Goal: Task Accomplishment & Management: Complete application form

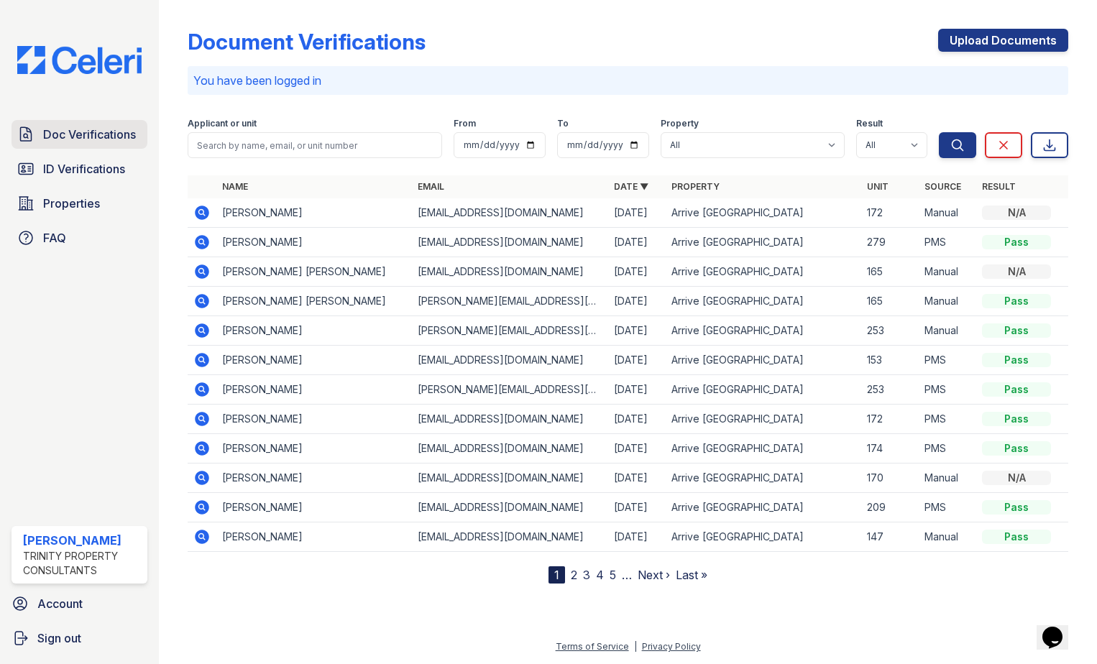
click at [75, 120] on link "Doc Verifications" at bounding box center [79, 134] width 136 height 29
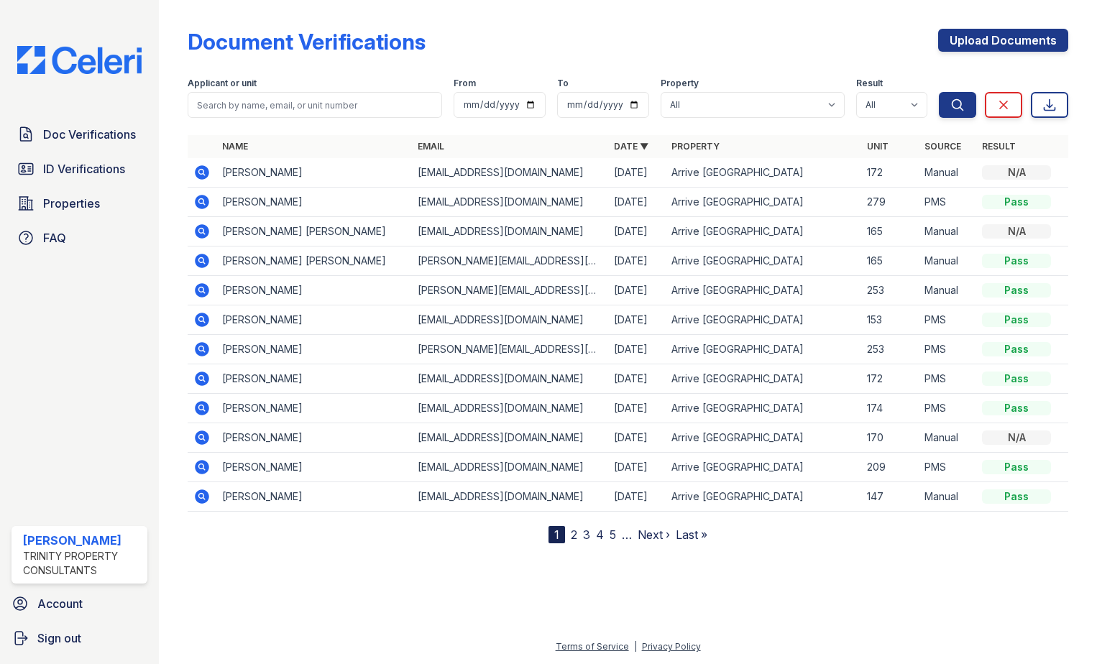
click at [88, 132] on span "Doc Verifications" at bounding box center [89, 134] width 93 height 17
click at [1002, 40] on link "Upload Documents" at bounding box center [1003, 40] width 130 height 23
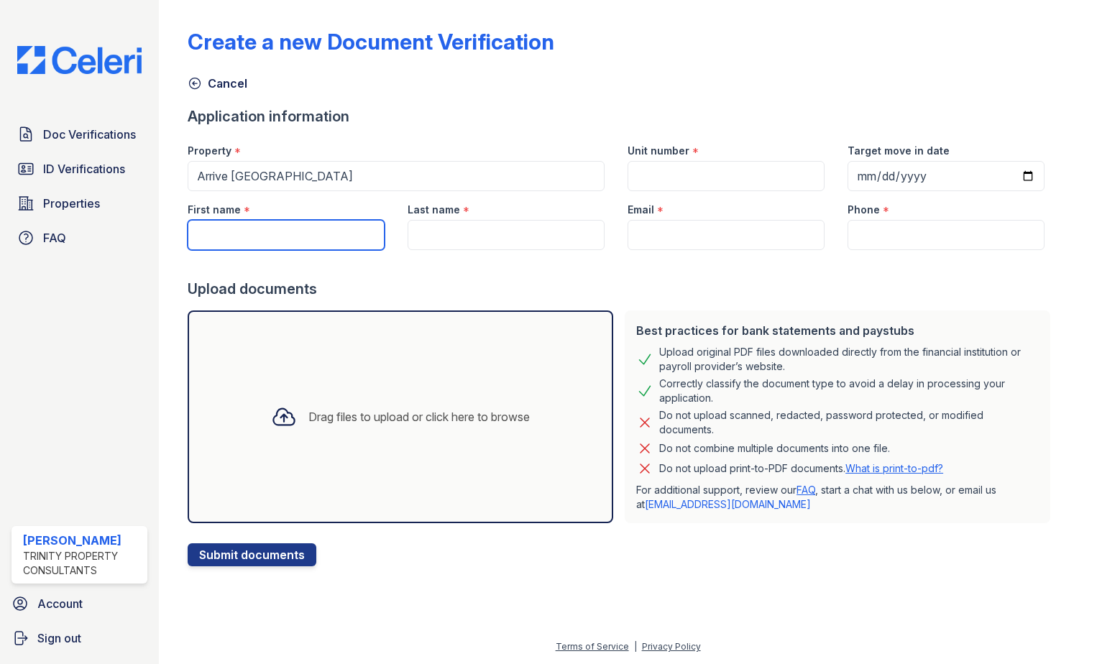
click at [281, 237] on input "First name" at bounding box center [286, 235] width 197 height 30
type input "Arghavan"
click at [287, 226] on input "Arghavan" at bounding box center [286, 235] width 197 height 30
click at [287, 227] on input "Arghavan" at bounding box center [286, 235] width 197 height 30
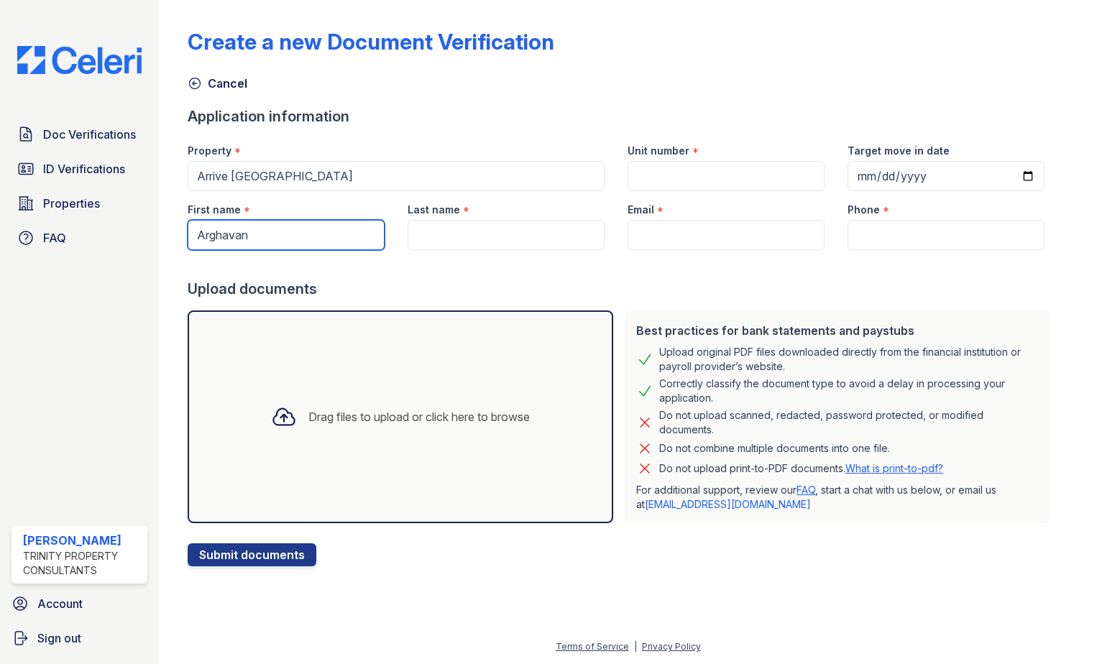
click at [287, 227] on input "Arghavan" at bounding box center [286, 235] width 197 height 30
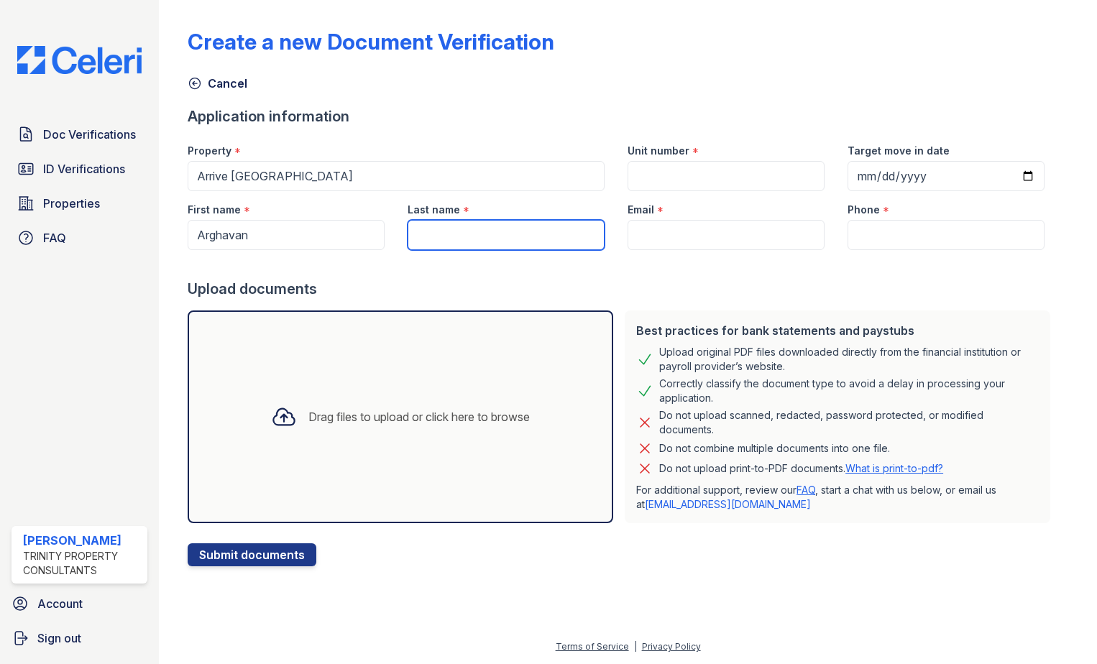
click at [485, 222] on input "Last name" at bounding box center [505, 235] width 197 height 30
paste input "Azarbayjani"
type input "Azarbayjani"
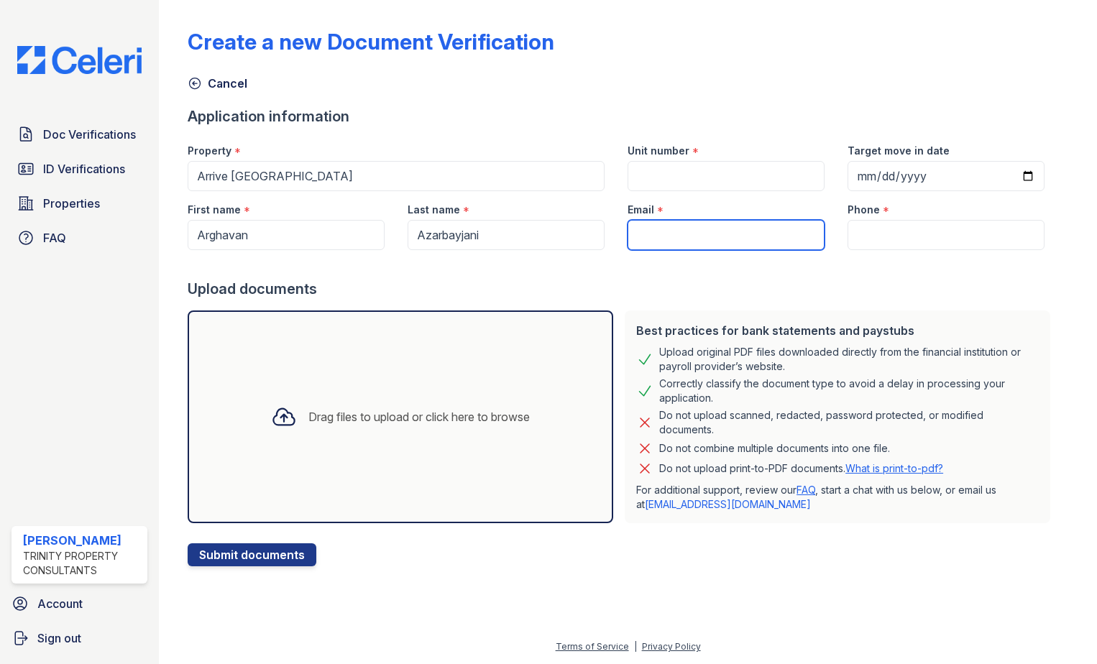
drag, startPoint x: 650, startPoint y: 231, endPoint x: 655, endPoint y: 153, distance: 77.8
click at [650, 231] on input "Email" at bounding box center [725, 235] width 197 height 30
paste input "[EMAIL_ADDRESS][DOMAIN_NAME]"
type input "[EMAIL_ADDRESS][DOMAIN_NAME]"
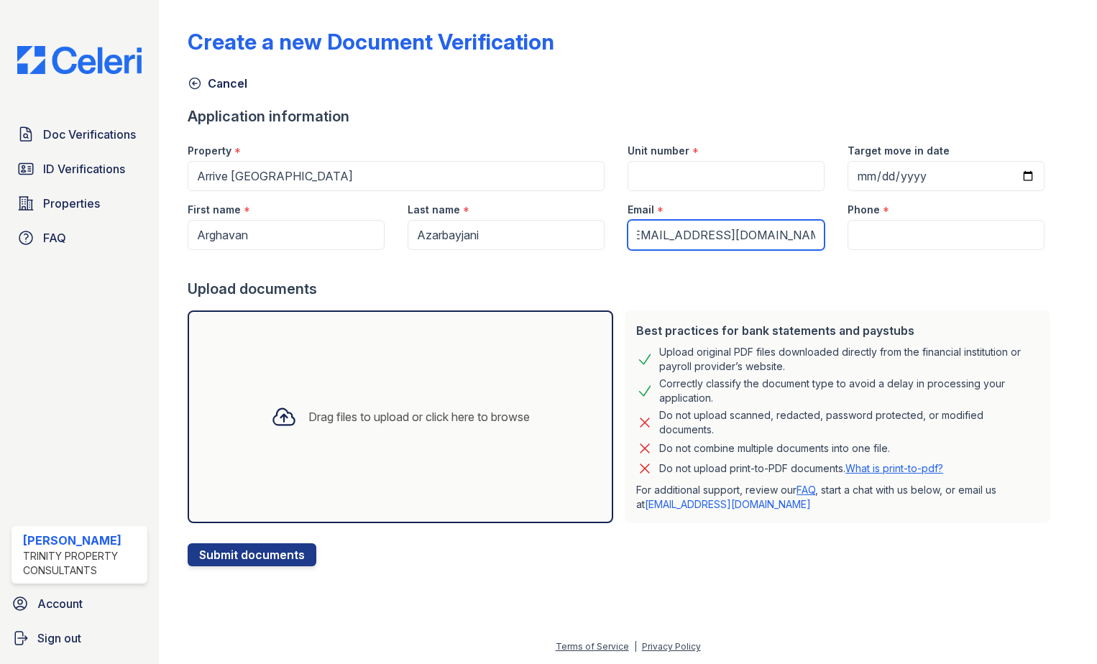
scroll to position [0, 0]
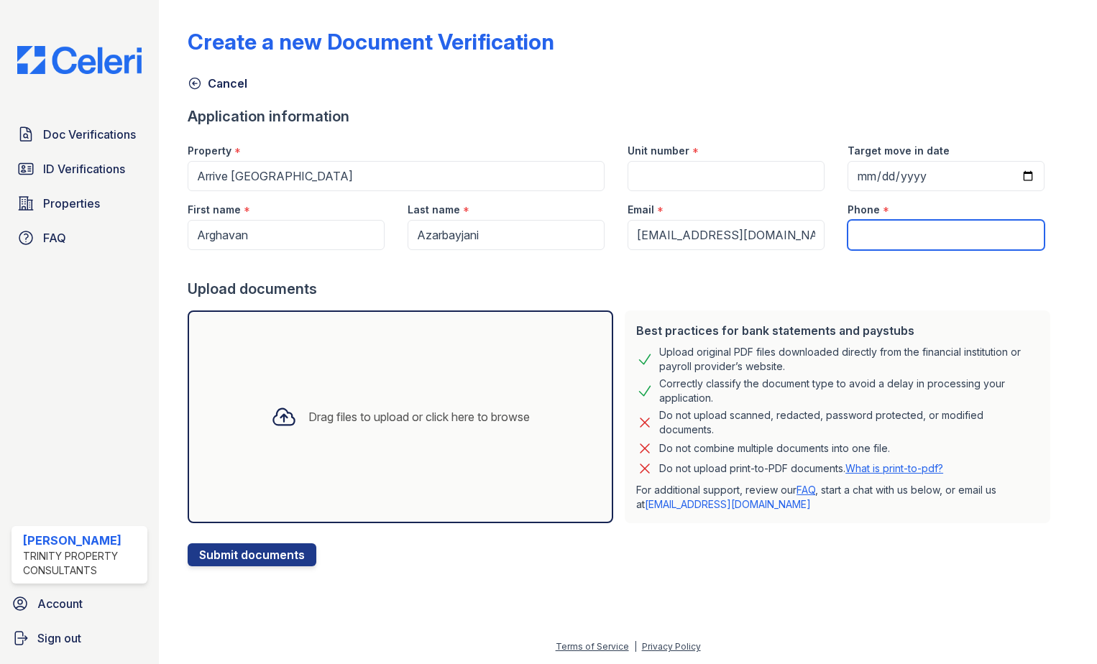
click at [863, 246] on input "Phone" at bounding box center [945, 235] width 197 height 30
paste input "[PHONE_NUMBER]"
type input "[PHONE_NUMBER]"
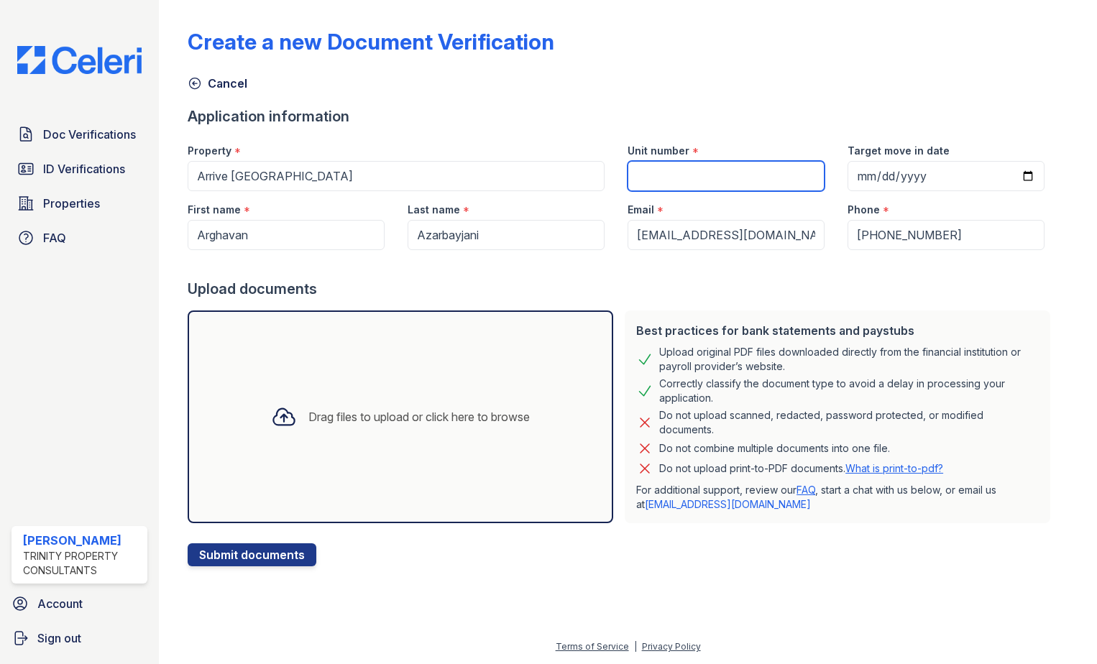
click at [720, 176] on input "Unit number" at bounding box center [725, 176] width 197 height 30
type input "290"
click at [714, 102] on div "Create a new Document Verification Cancel Application information Property * Ar…" at bounding box center [628, 286] width 880 height 561
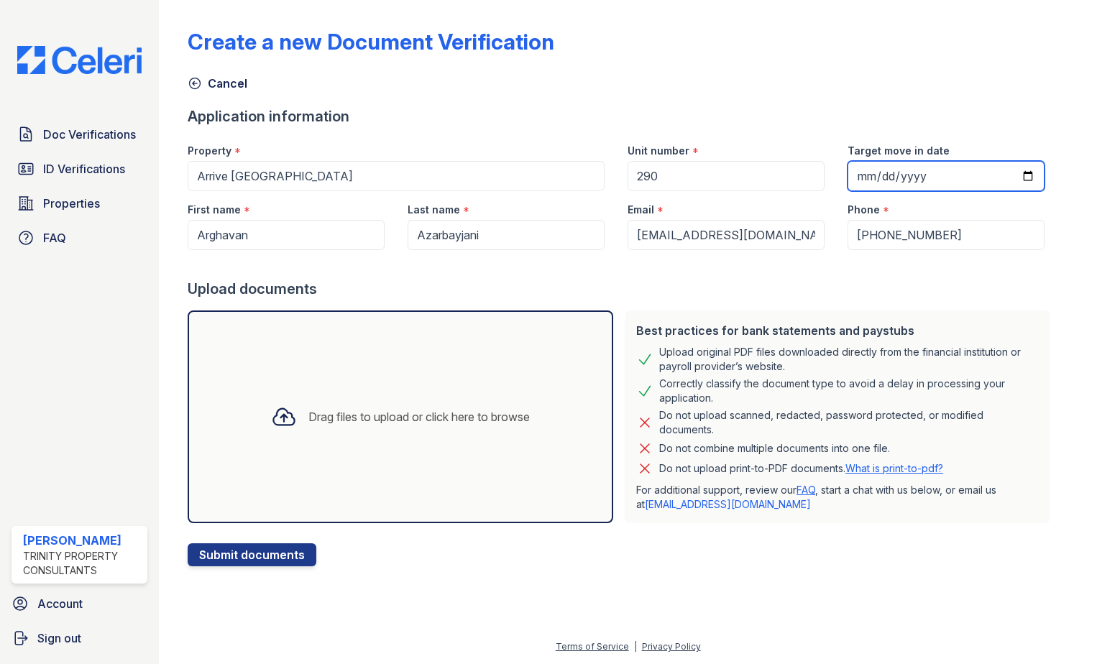
click at [1016, 178] on input "Target move in date" at bounding box center [945, 176] width 197 height 30
click at [1006, 173] on input "Target move in date" at bounding box center [945, 176] width 197 height 30
type input "[DATE]"
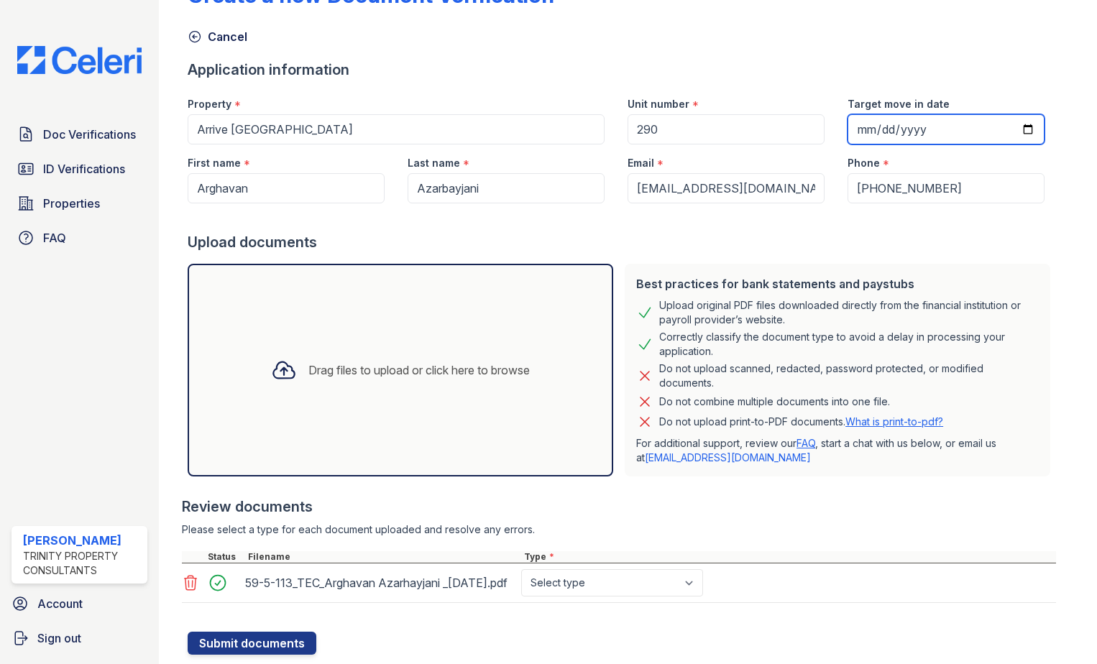
scroll to position [72, 0]
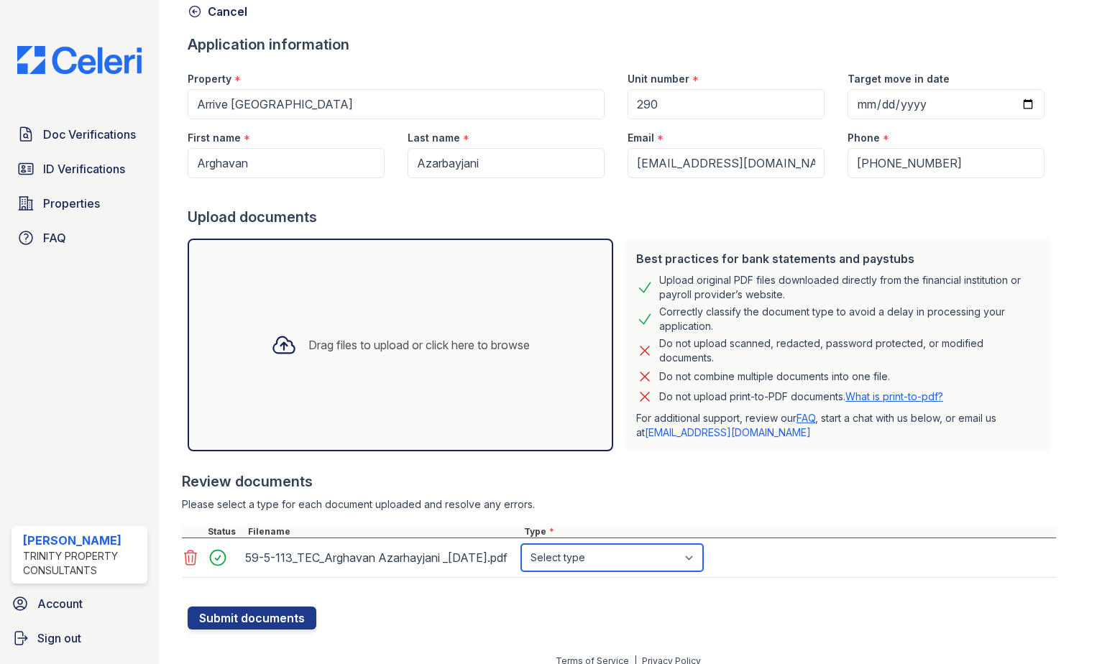
click at [564, 560] on select "Select type Paystub Bank Statement Offer Letter Tax Documents Benefit Award Let…" at bounding box center [612, 557] width 182 height 27
select select "offer_letter"
click at [521, 550] on select "Select type Paystub Bank Statement Offer Letter Tax Documents Benefit Award Let…" at bounding box center [612, 557] width 182 height 27
click at [770, 486] on div "Review documents" at bounding box center [619, 481] width 874 height 20
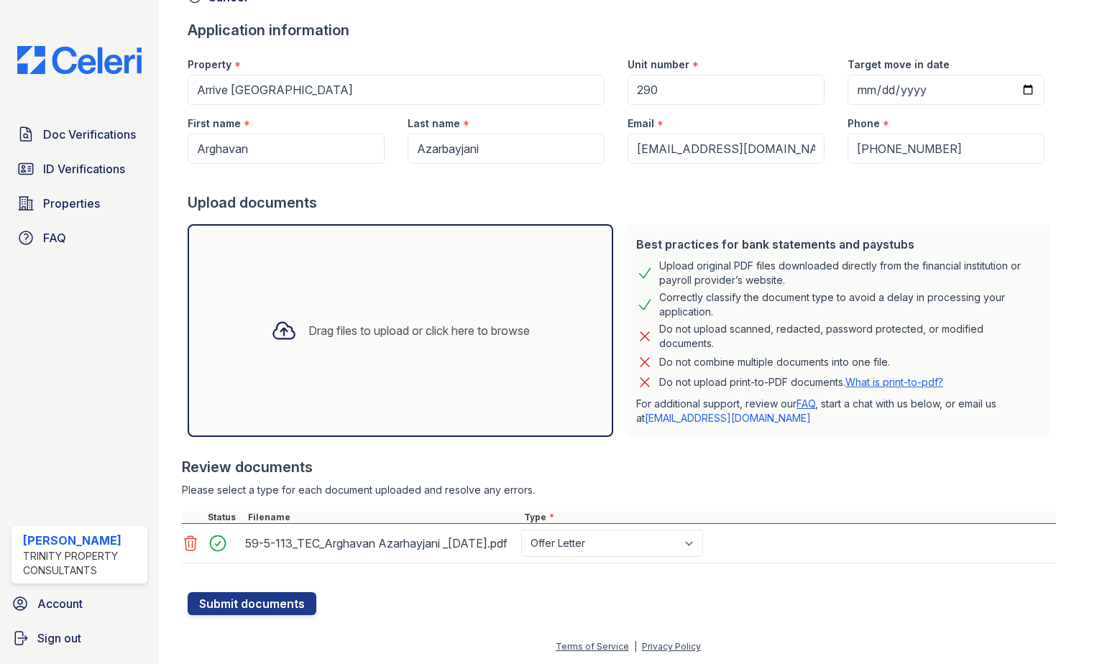
scroll to position [99, 0]
click at [223, 599] on button "Submit documents" at bounding box center [252, 603] width 129 height 23
